Goal: Information Seeking & Learning: Find specific page/section

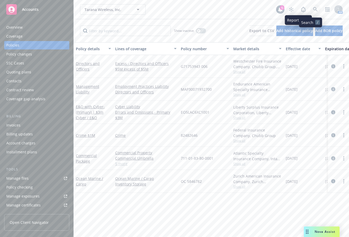
click at [313, 8] on icon at bounding box center [315, 9] width 5 height 5
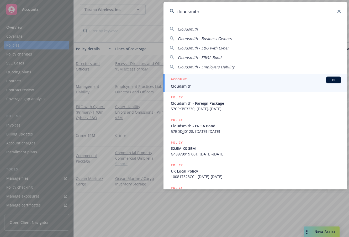
type input "cloudsmith"
click at [194, 84] on span "Cloudsmith" at bounding box center [256, 86] width 170 height 6
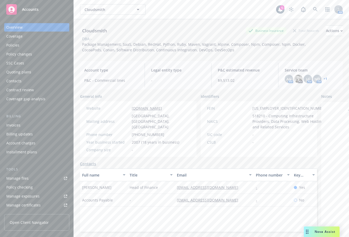
click at [324, 77] on link "+ 1" at bounding box center [326, 78] width 4 height 3
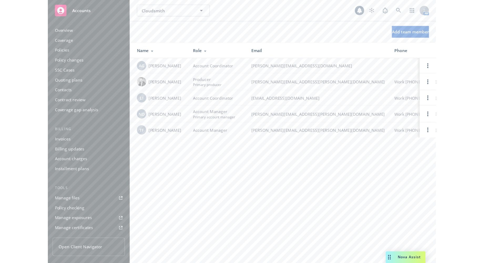
scroll to position [123, 0]
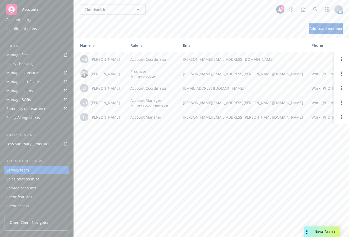
click at [155, 30] on div "Add team member" at bounding box center [212, 28] width 276 height 11
click at [311, 10] on span at bounding box center [316, 9] width 11 height 11
click at [313, 10] on link at bounding box center [316, 9] width 11 height 11
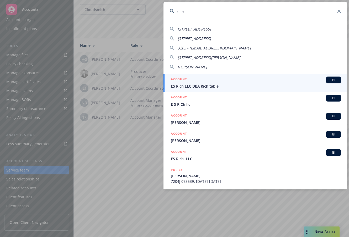
type input "rich"
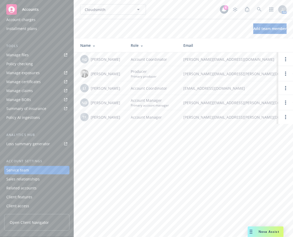
drag, startPoint x: 214, startPoint y: 3, endPoint x: 226, endPoint y: 4, distance: 11.6
click at [214, 3] on div "Cloudsmith Cloudsmith 6 AM" at bounding box center [183, 9] width 219 height 19
click at [259, 8] on icon at bounding box center [259, 9] width 5 height 5
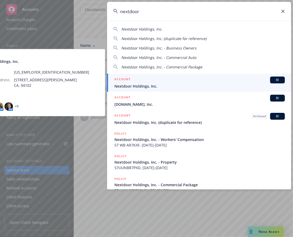
type input "nextdoor"
click at [181, 85] on span "Nextdoor Holdings, Inc." at bounding box center [199, 86] width 170 height 6
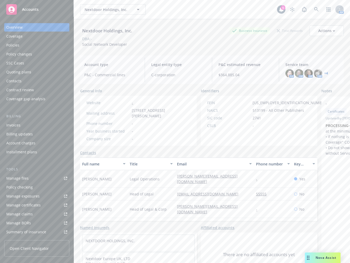
click at [38, 42] on div "Policies" at bounding box center [36, 45] width 61 height 8
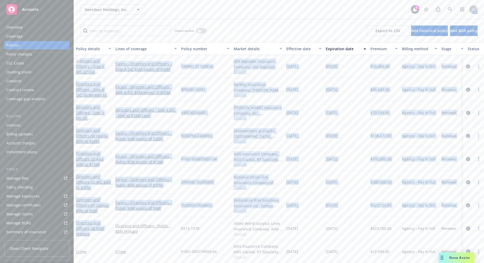
drag, startPoint x: 104, startPoint y: 235, endPoint x: 79, endPoint y: 57, distance: 179.9
click at [79, 57] on div "Directors and Officers - Side A DIC - 07 Old Republic $5M xs $35M Excess Excess…" at bounding box center [327, 254] width 507 height 399
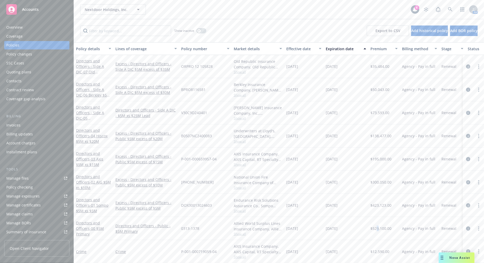
click at [349, 229] on span "$529,100.00" at bounding box center [380, 228] width 21 height 6
click at [349, 225] on span "$529,100.00" at bounding box center [380, 228] width 21 height 6
click at [349, 205] on span "$423,123.00" at bounding box center [380, 205] width 21 height 6
click at [349, 203] on span "$423,123.00" at bounding box center [380, 205] width 21 height 6
click at [349, 181] on span "$300,050.00" at bounding box center [380, 182] width 21 height 6
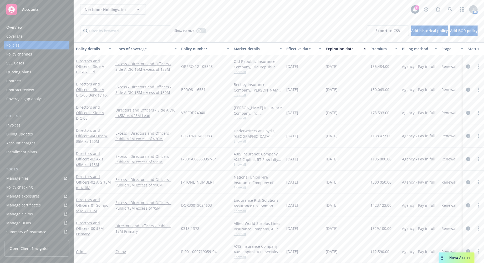
drag, startPoint x: 383, startPoint y: 160, endPoint x: 386, endPoint y: 157, distance: 4.5
click at [349, 160] on span "$195,000.00" at bounding box center [380, 159] width 21 height 6
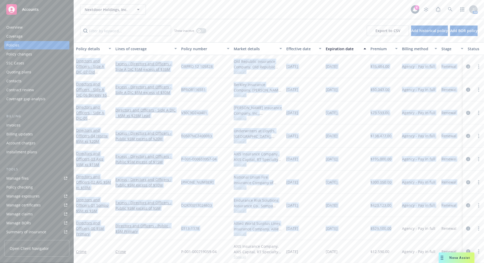
drag, startPoint x: 393, startPoint y: 229, endPoint x: 75, endPoint y: 60, distance: 359.2
click at [75, 60] on div "Directors and Officers - Side A DIC - 07 Old Republic $5M xs $35M Excess Excess…" at bounding box center [327, 254] width 507 height 399
click at [349, 117] on div "$73,593.00" at bounding box center [384, 112] width 32 height 23
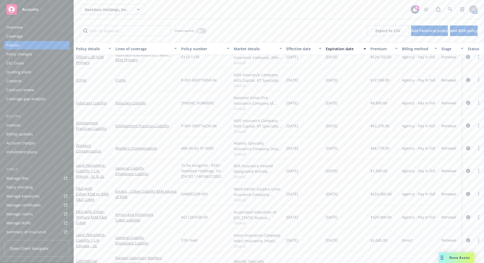
scroll to position [159, 0]
drag, startPoint x: 372, startPoint y: 81, endPoint x: 376, endPoint y: 80, distance: 4.0
click at [349, 80] on span "$12,590.00" at bounding box center [379, 80] width 19 height 6
click at [349, 100] on span "$8,800.00" at bounding box center [378, 103] width 17 height 6
drag, startPoint x: 375, startPoint y: 126, endPoint x: 392, endPoint y: 126, distance: 17.1
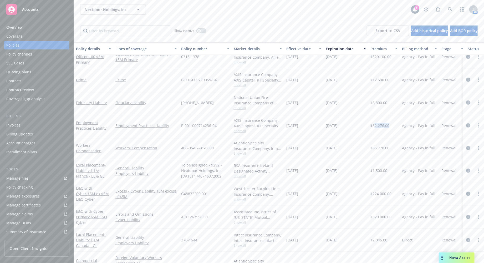
click at [349, 126] on div "$62,276.00" at bounding box center [384, 125] width 32 height 23
click at [349, 145] on div "[DATE]" at bounding box center [345, 148] width 45 height 22
drag, startPoint x: 374, startPoint y: 146, endPoint x: 386, endPoint y: 147, distance: 11.9
click at [349, 147] on div "$56,770.00" at bounding box center [384, 148] width 32 height 22
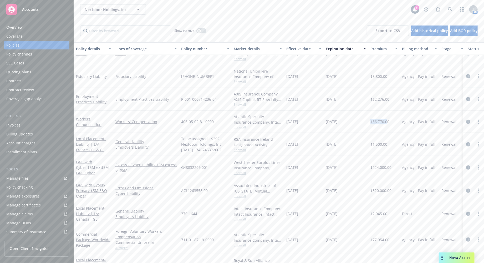
scroll to position [187, 0]
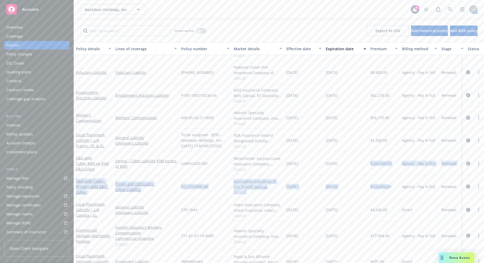
drag, startPoint x: 370, startPoint y: 161, endPoint x: 389, endPoint y: 184, distance: 29.6
click at [349, 184] on div "Directors and Officers - 00 $5M Primary Directors and Officers - Public - $5M P…" at bounding box center [327, 141] width 507 height 252
click at [349, 184] on span "$320,000.00" at bounding box center [380, 187] width 21 height 6
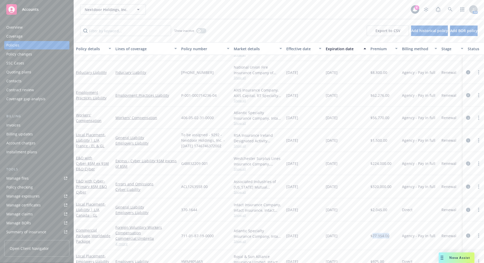
drag, startPoint x: 372, startPoint y: 235, endPoint x: 394, endPoint y: 235, distance: 22.1
click at [349, 235] on div "$77,954.00" at bounding box center [384, 235] width 32 height 29
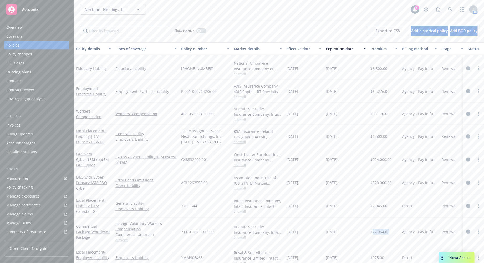
scroll to position [220, 0]
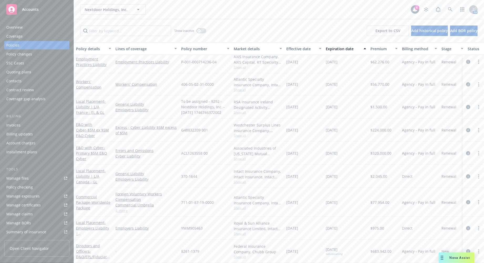
click at [349, 166] on div "$2,045.00" at bounding box center [384, 176] width 32 height 23
drag, startPoint x: 370, startPoint y: 197, endPoint x: 391, endPoint y: 198, distance: 20.3
click at [349, 198] on div "$77,954.00" at bounding box center [384, 202] width 32 height 29
click at [349, 199] on span "$77,954.00" at bounding box center [379, 202] width 19 height 6
